Goal: Task Accomplishment & Management: Manage account settings

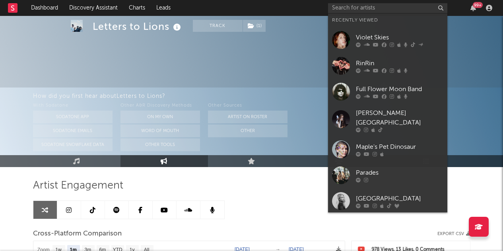
select select "1m"
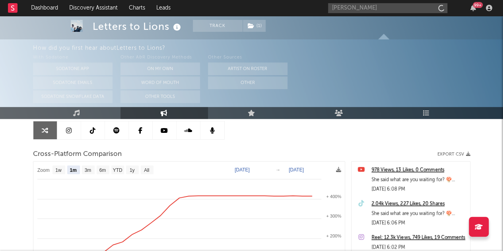
type input "[PERSON_NAME]"
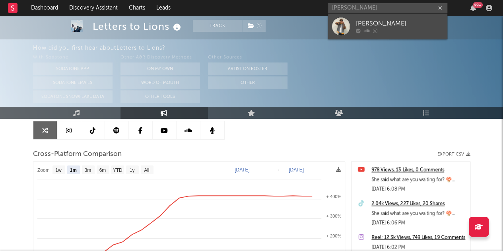
click at [370, 15] on link "[PERSON_NAME]" at bounding box center [387, 27] width 119 height 26
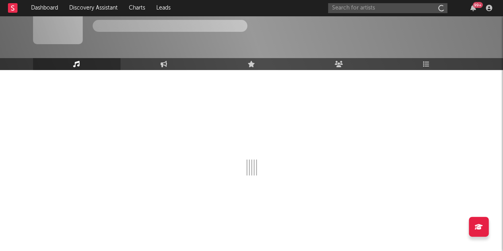
scroll to position [8, 0]
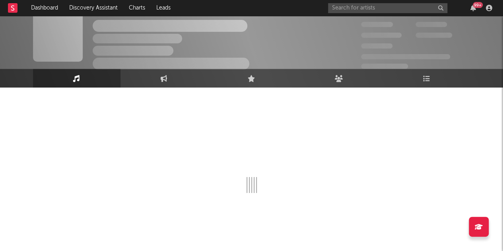
select select "1w"
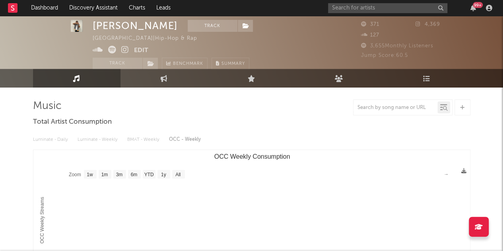
select select "1w"
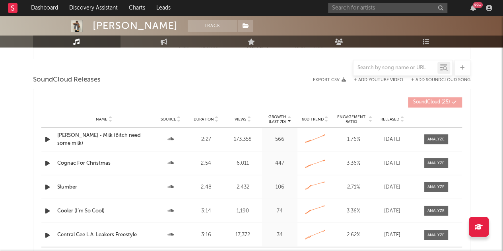
scroll to position [619, 0]
drag, startPoint x: 25, startPoint y: 136, endPoint x: 15, endPoint y: 131, distance: 11.2
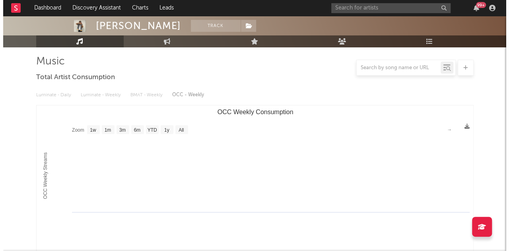
scroll to position [0, 0]
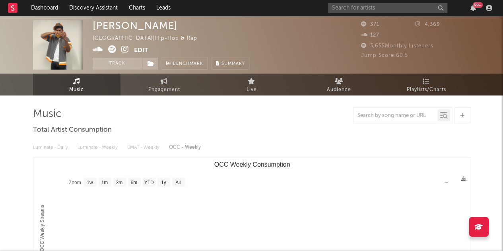
click at [126, 49] on icon at bounding box center [125, 49] width 8 height 8
click at [139, 48] on button "Edit" at bounding box center [141, 50] width 14 height 10
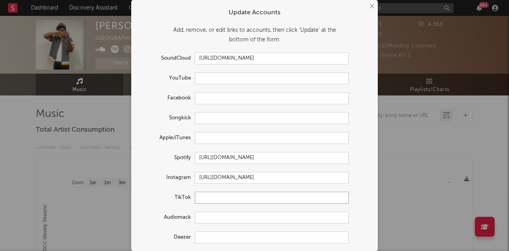
click at [217, 198] on input "text" at bounding box center [272, 198] width 154 height 12
paste input "[URL][DOMAIN_NAME]"
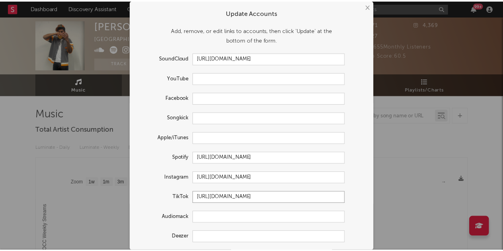
scroll to position [24, 0]
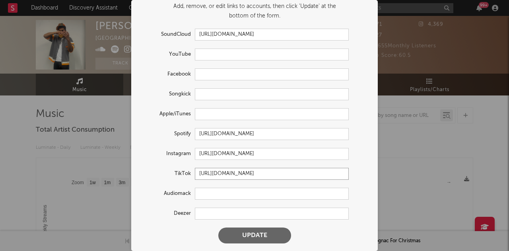
type input "[URL][DOMAIN_NAME]"
click at [267, 238] on button "Update" at bounding box center [254, 235] width 73 height 16
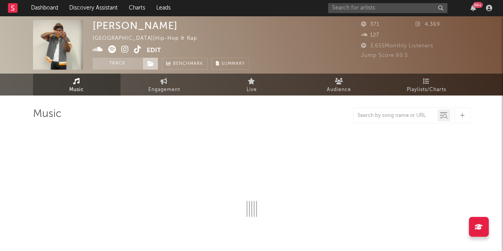
click at [149, 66] on icon at bounding box center [150, 64] width 7 height 6
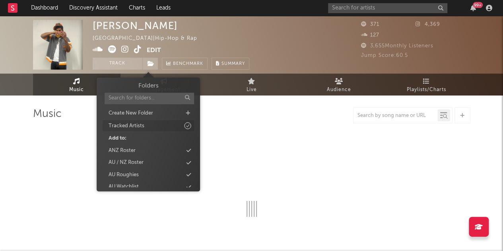
select select "1w"
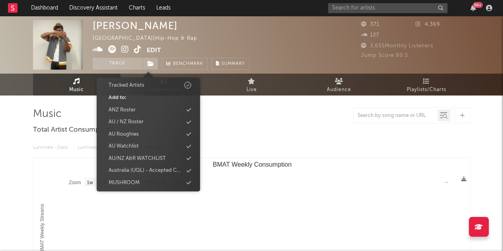
scroll to position [40, 0]
click at [136, 134] on div "AU Roughies" at bounding box center [124, 135] width 30 height 8
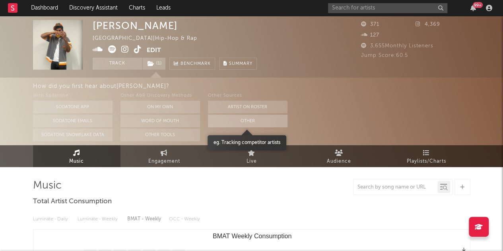
click at [240, 121] on button "Other" at bounding box center [247, 120] width 79 height 13
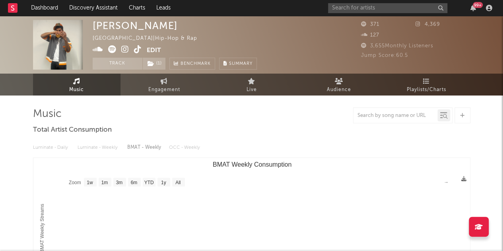
click at [223, 30] on div "[PERSON_NAME] Australia | Hip-hop & Rap Edit Track ( 1 ) Benchmark Summary" at bounding box center [175, 45] width 164 height 50
click at [341, 8] on input "text" at bounding box center [387, 8] width 119 height 10
click at [383, 10] on input "[PERSON_NAME]" at bounding box center [387, 8] width 119 height 10
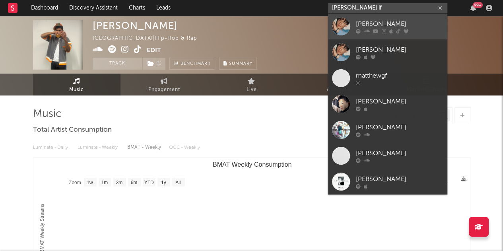
type input "[PERSON_NAME] if"
click at [381, 22] on div "[PERSON_NAME]" at bounding box center [399, 24] width 87 height 10
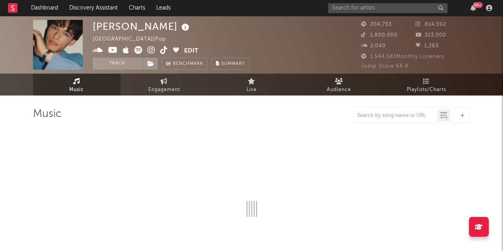
click at [180, 32] on icon at bounding box center [186, 27] width 12 height 11
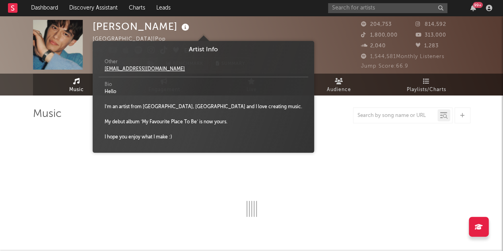
select select "6m"
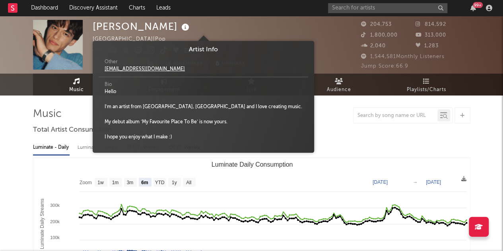
click at [180, 32] on icon at bounding box center [186, 27] width 12 height 11
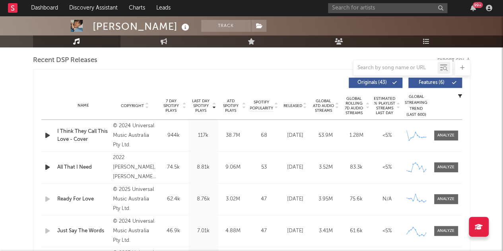
scroll to position [278, 0]
click at [296, 105] on span "Released" at bounding box center [292, 105] width 19 height 5
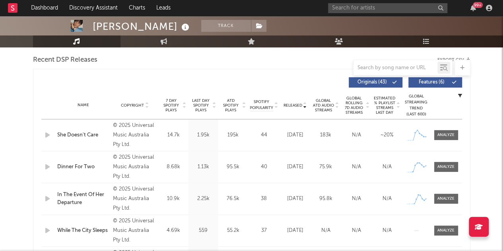
click at [200, 102] on span "Last Day Spotify Plays" at bounding box center [200, 105] width 21 height 14
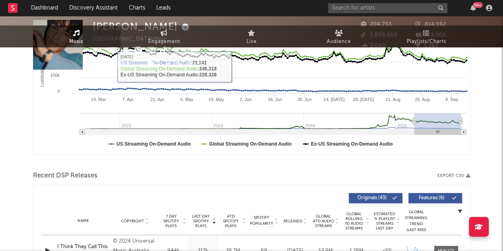
scroll to position [0, 0]
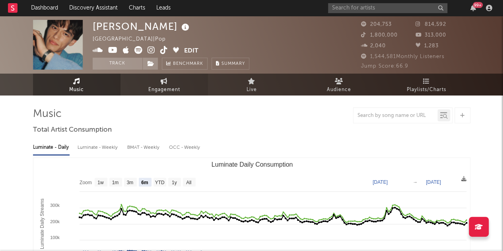
click at [163, 93] on span "Engagement" at bounding box center [164, 90] width 32 height 10
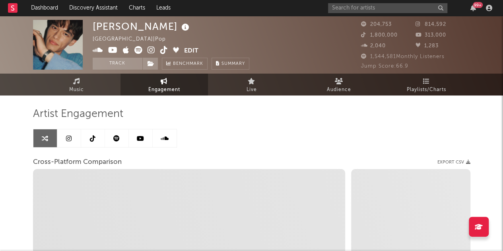
select select "1w"
drag, startPoint x: 34, startPoint y: 115, endPoint x: 131, endPoint y: 115, distance: 97.0
click at [131, 115] on div "Artist Engagement" at bounding box center [251, 114] width 437 height 14
drag, startPoint x: 121, startPoint y: 113, endPoint x: 33, endPoint y: 114, distance: 87.8
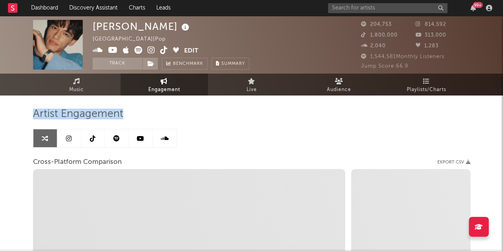
click at [33, 114] on span "Artist Engagement" at bounding box center [78, 114] width 90 height 10
click at [40, 114] on span "Artist Engagement" at bounding box center [78, 114] width 90 height 10
select select "1m"
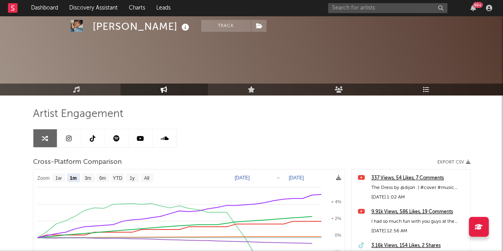
scroll to position [65, 0]
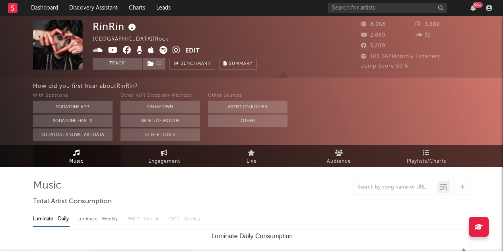
select select "1w"
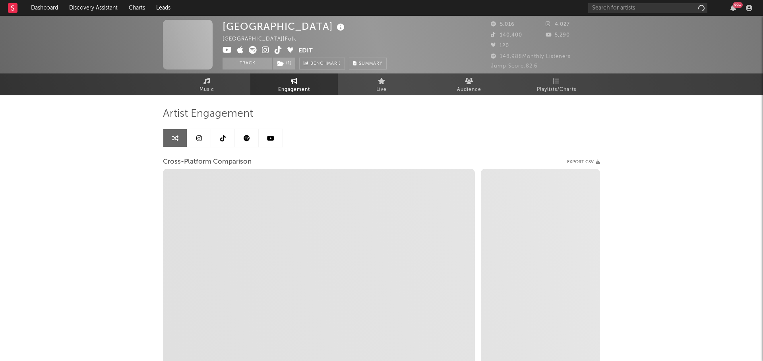
select select "1w"
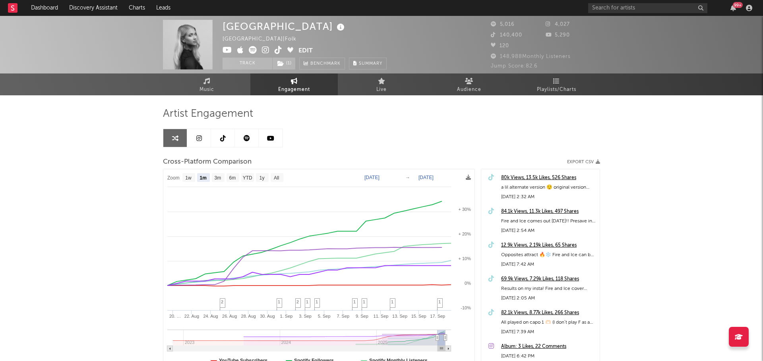
select select "1m"
